Goal: Information Seeking & Learning: Learn about a topic

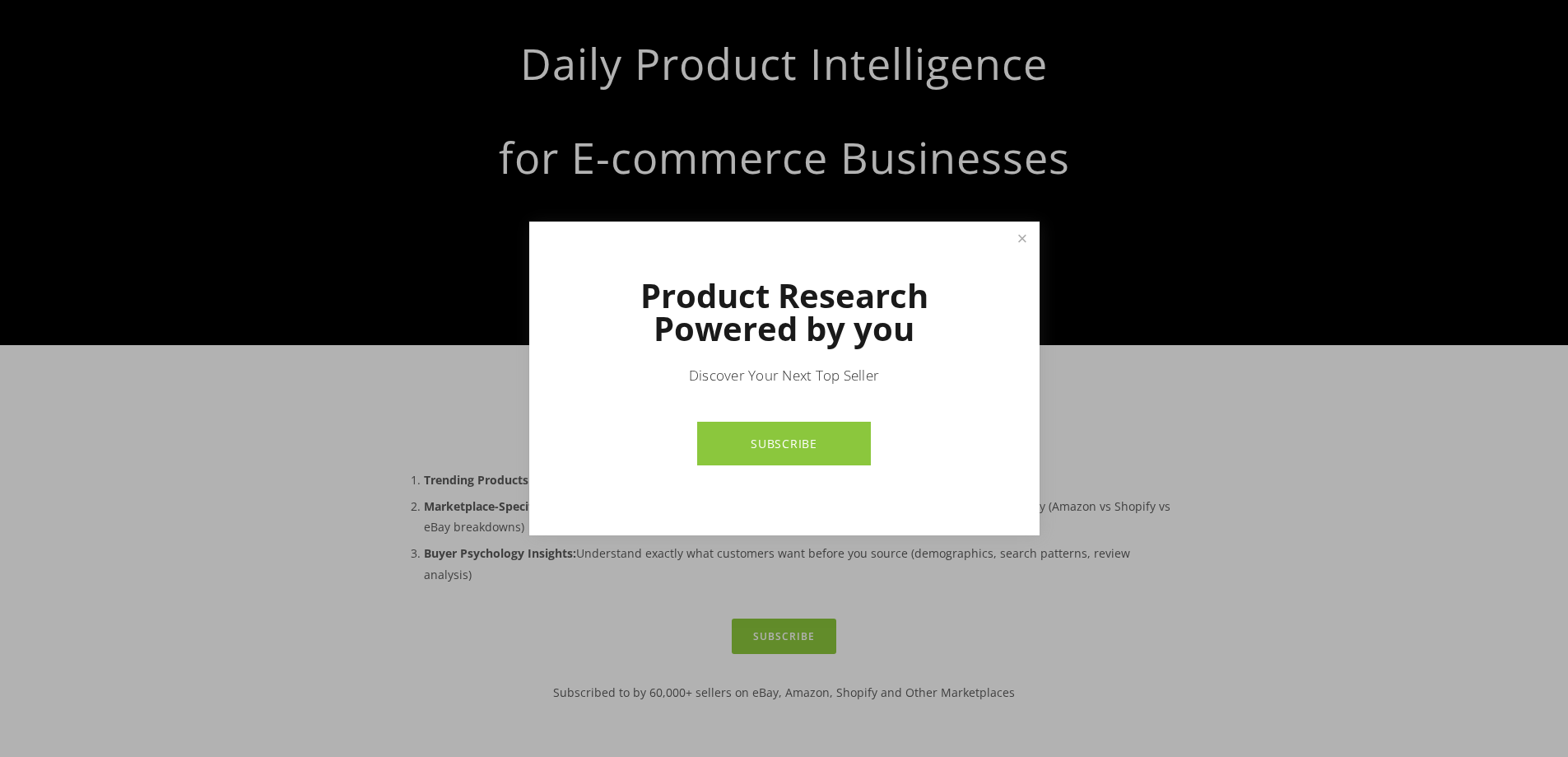
scroll to position [247, 0]
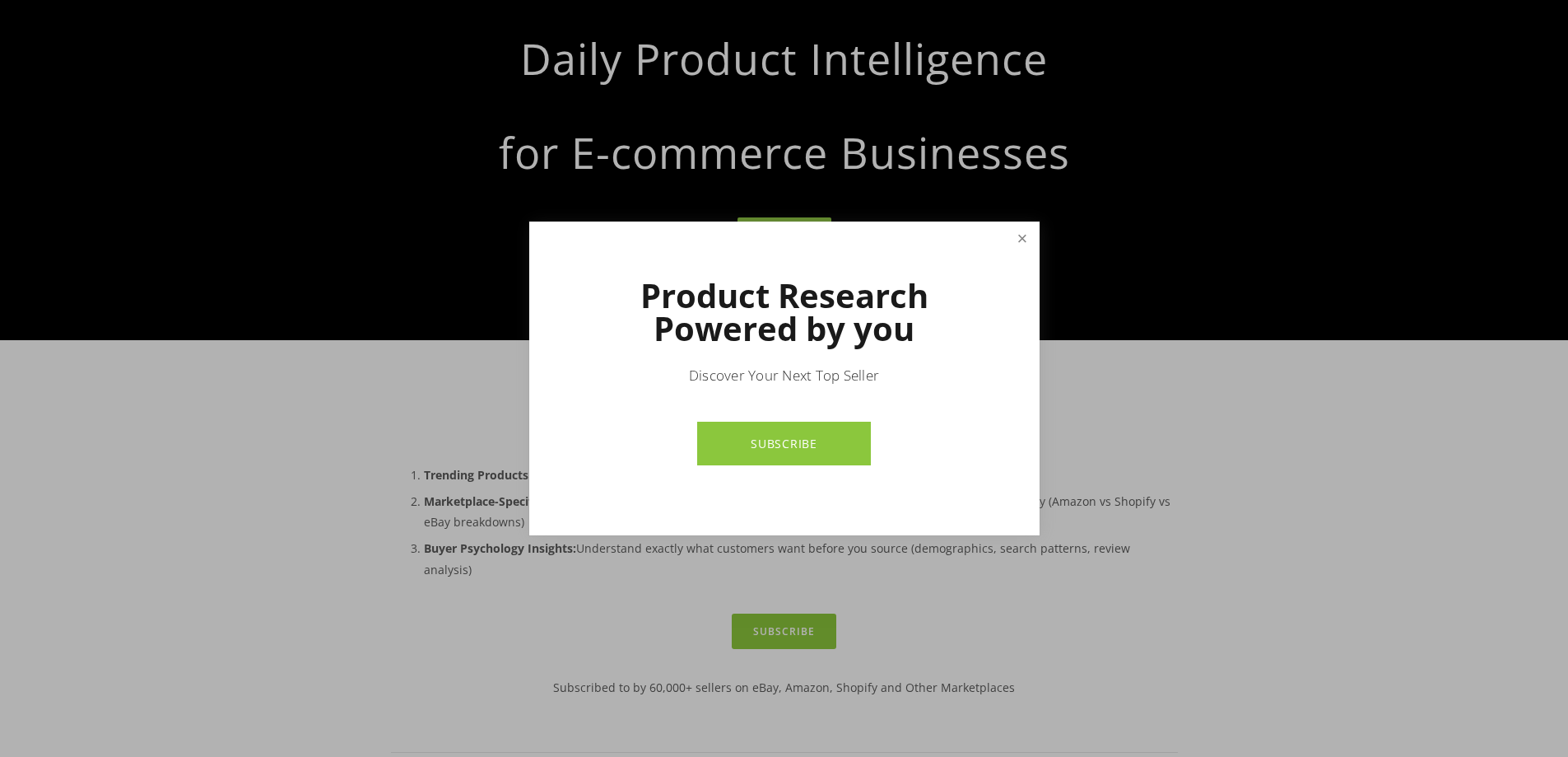
click at [1021, 243] on link "Close" at bounding box center [1022, 238] width 29 height 29
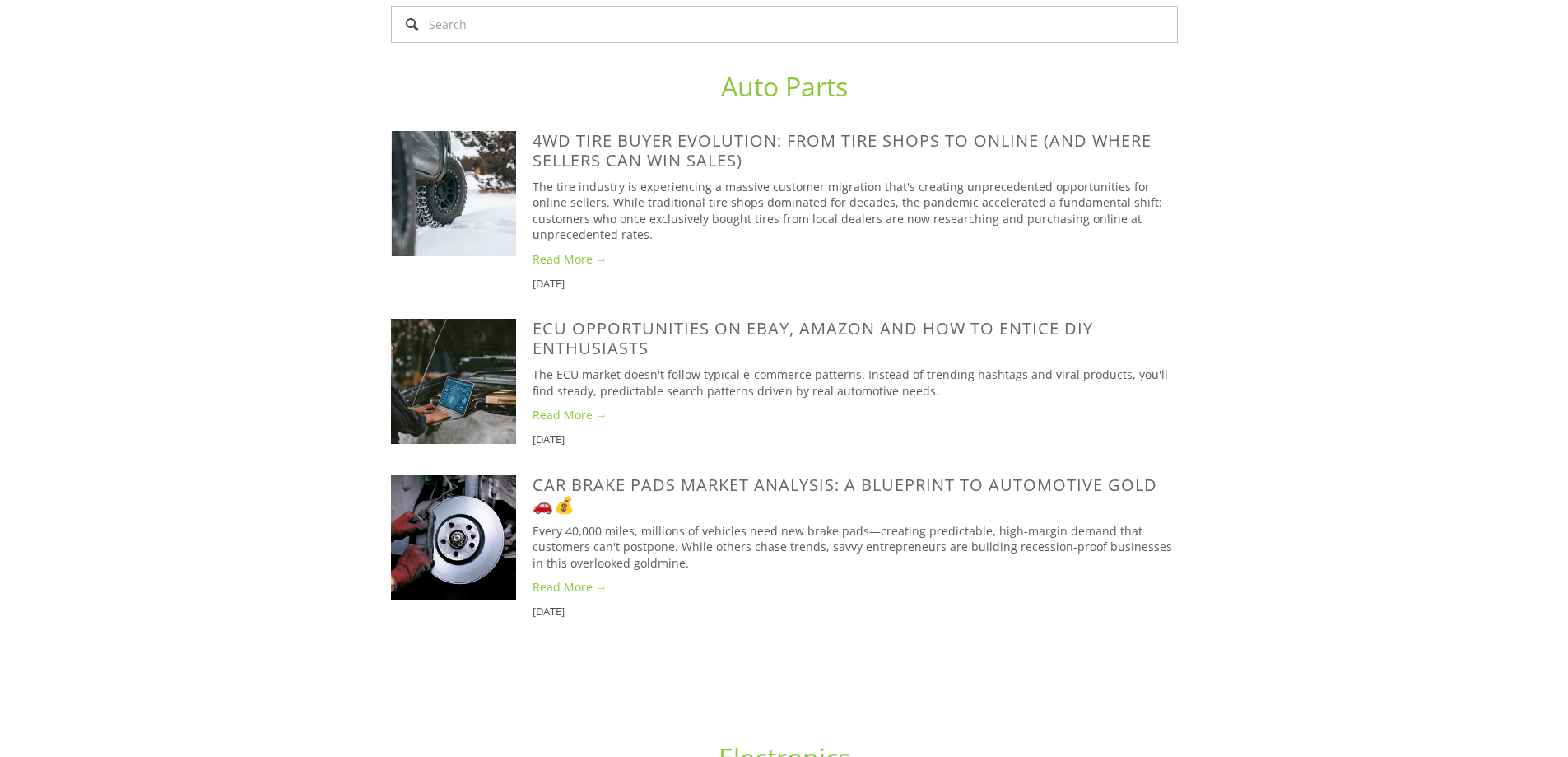
scroll to position [1565, 0]
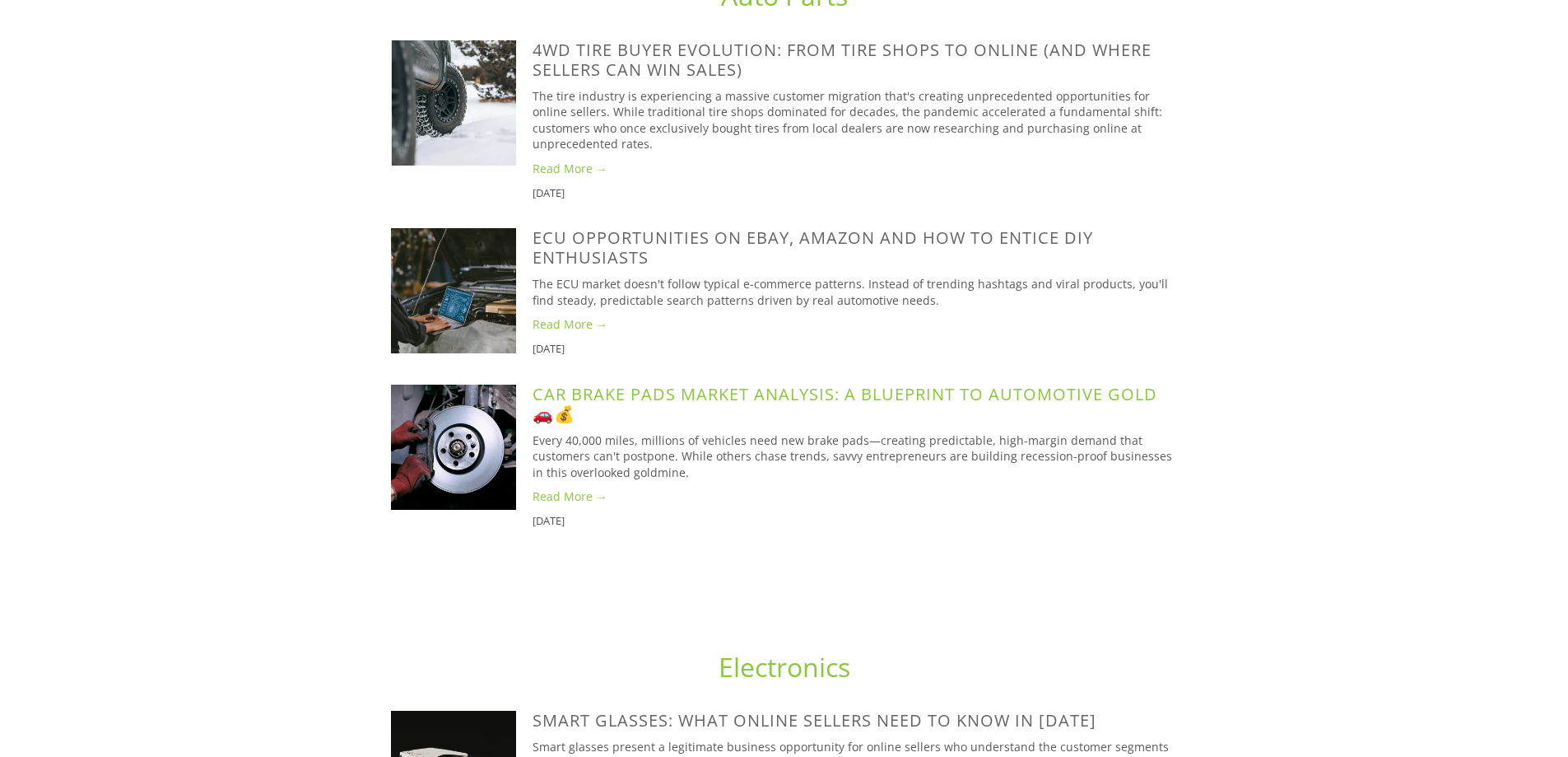
click at [813, 383] on link "Car Brake Pads Market Analysis: A Blueprint to Automotive Gold 🚗💰" at bounding box center [844, 403] width 625 height 42
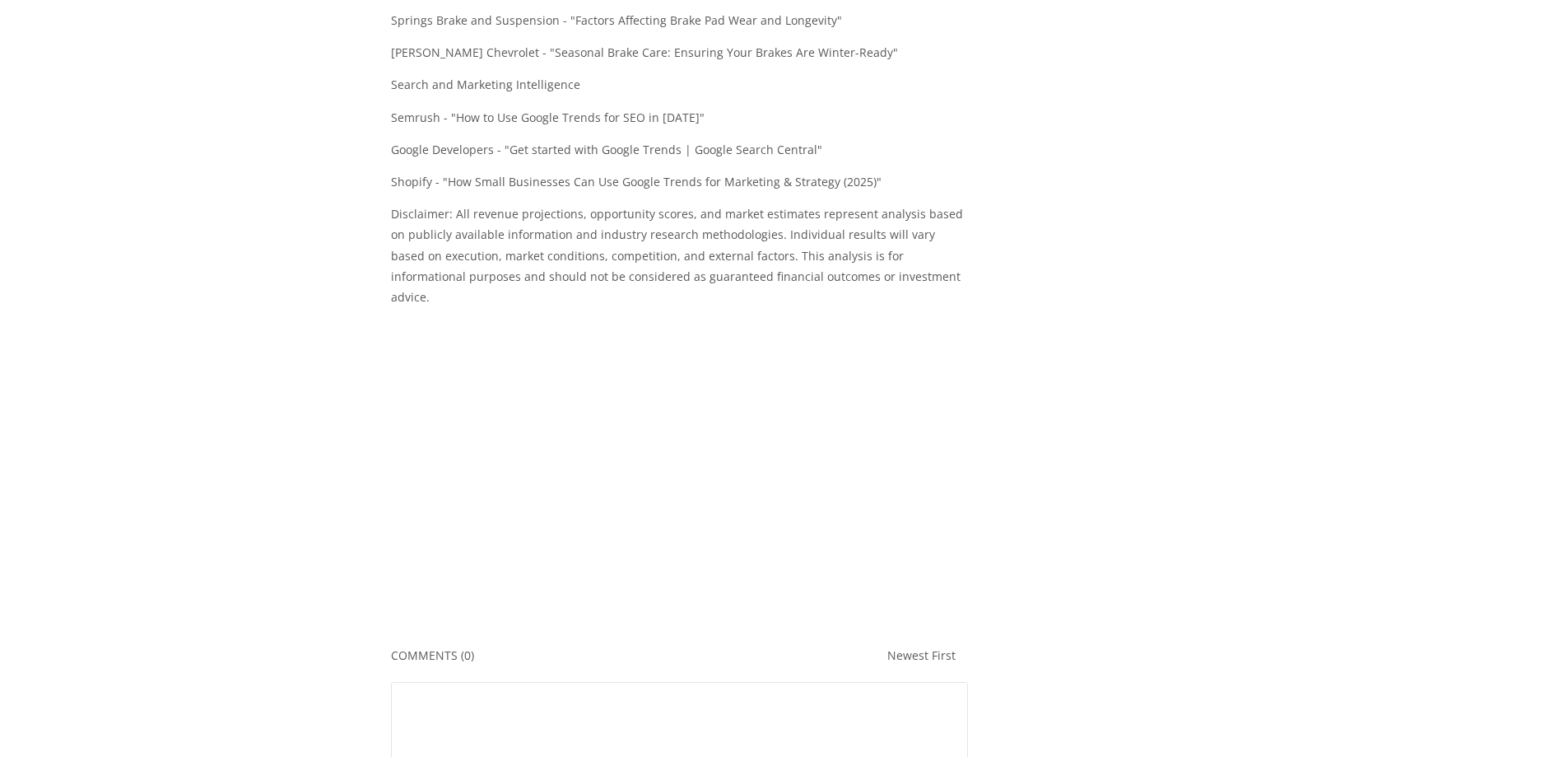
scroll to position [13588, 0]
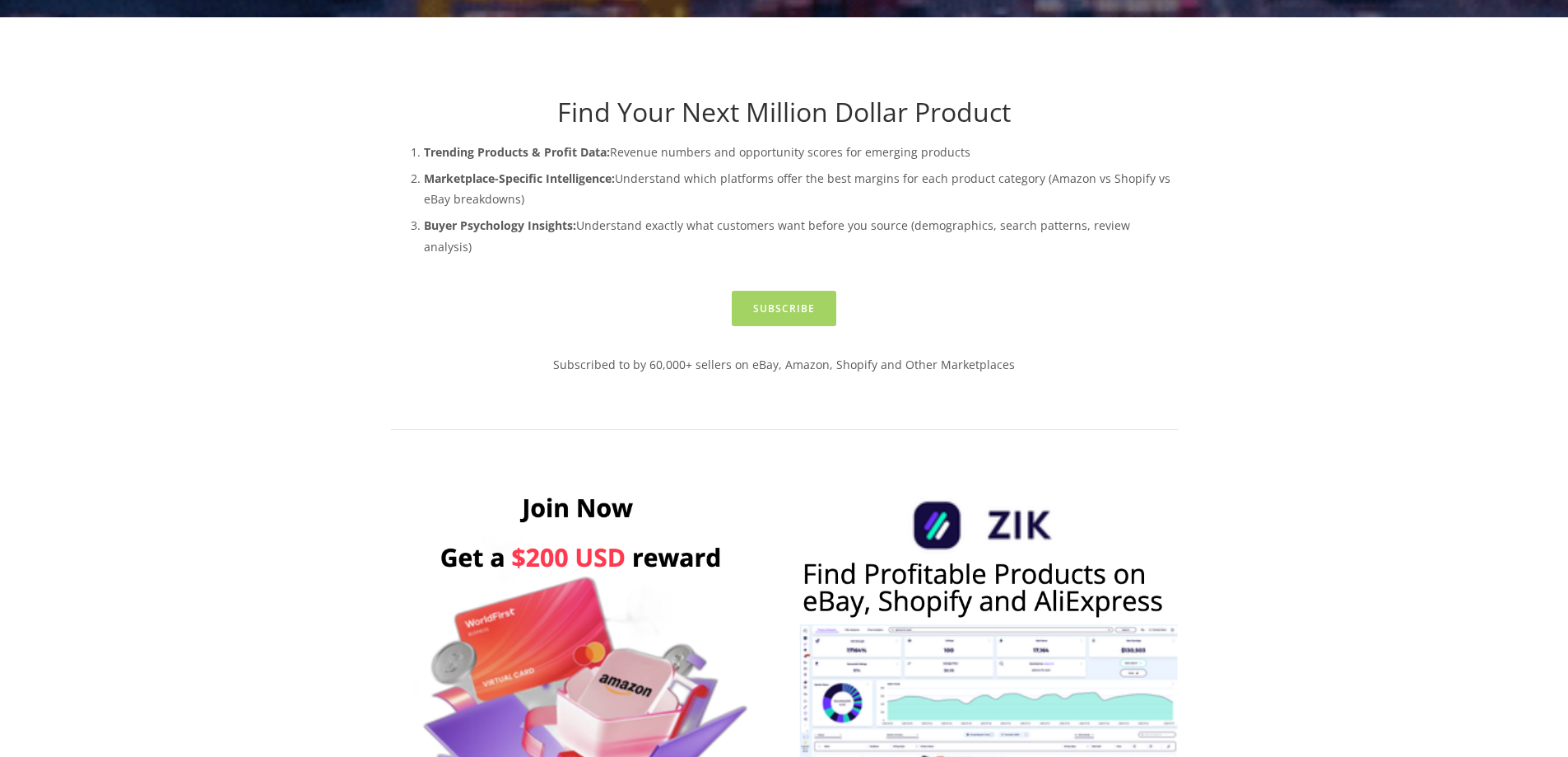
scroll to position [658, 0]
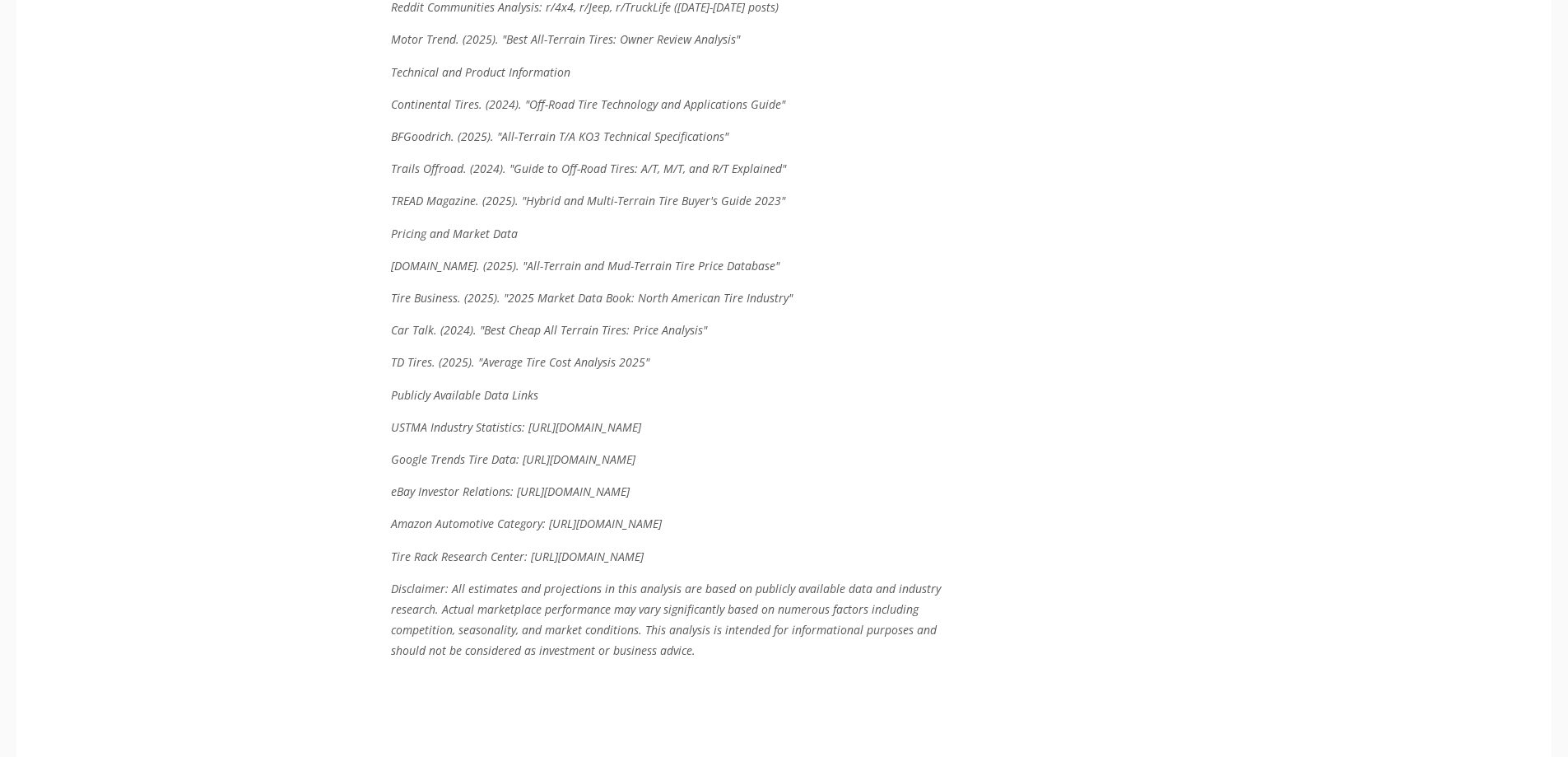
scroll to position [8064, 0]
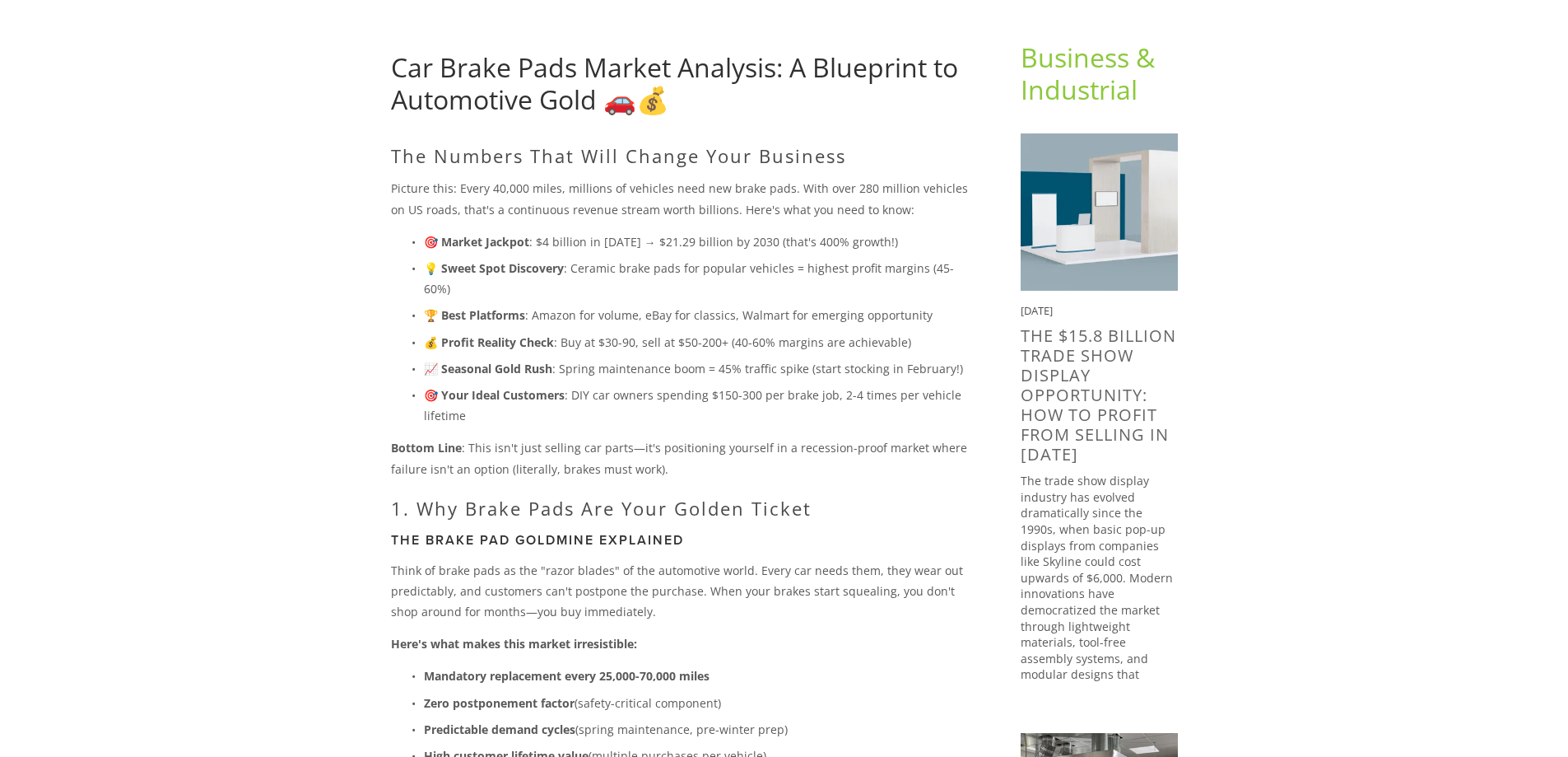
scroll to position [165, 0]
